Goal: Find specific page/section: Find specific page/section

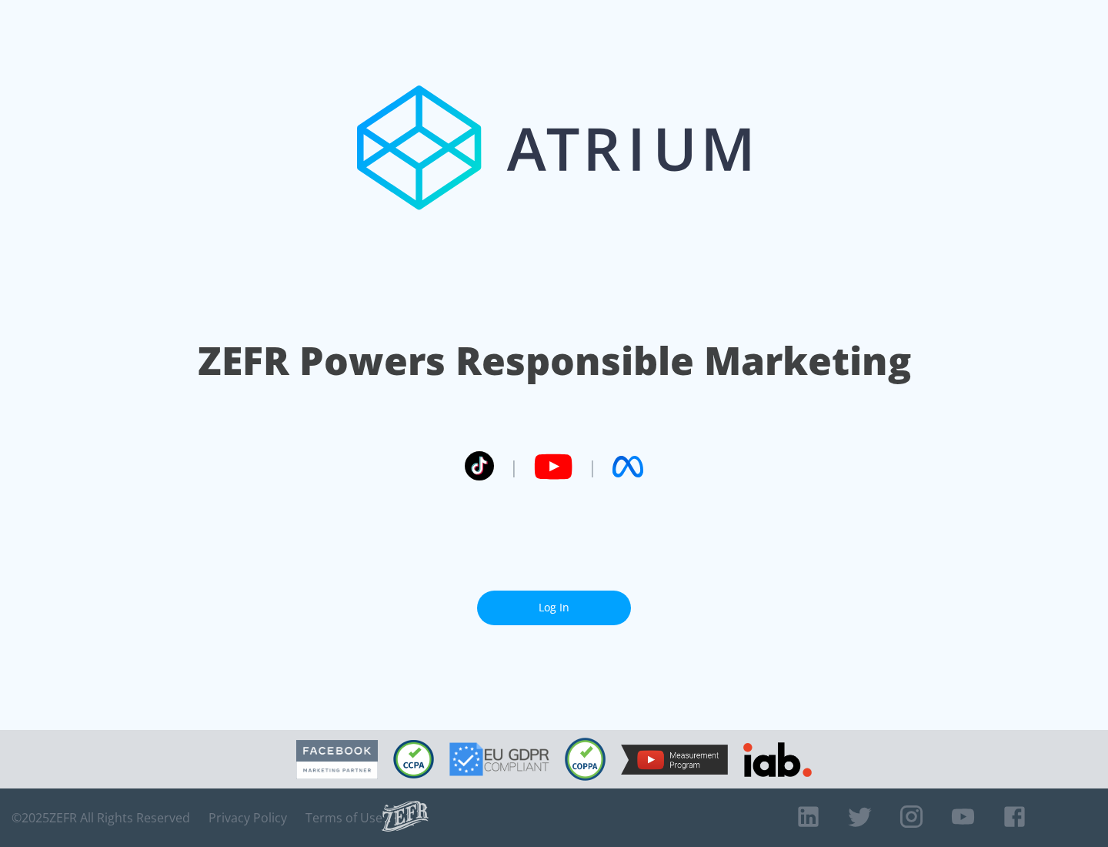
click at [554, 607] on link "Log In" at bounding box center [554, 607] width 154 height 35
